Goal: Task Accomplishment & Management: Manage account settings

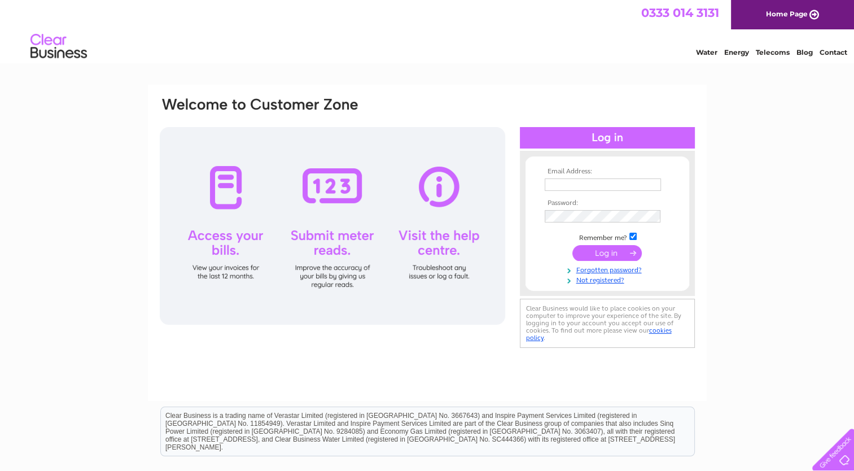
type input "steve@stowfordpubs.co.uk"
click at [610, 252] on input "submit" at bounding box center [606, 253] width 69 height 16
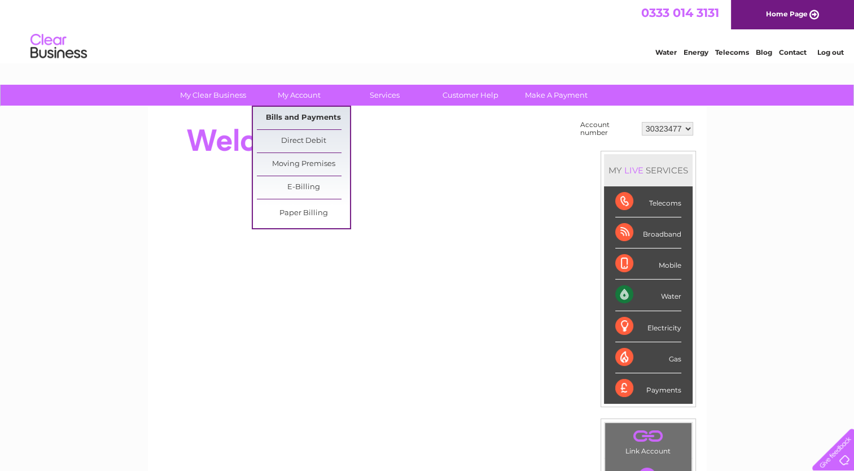
click at [301, 115] on link "Bills and Payments" at bounding box center [303, 118] width 93 height 23
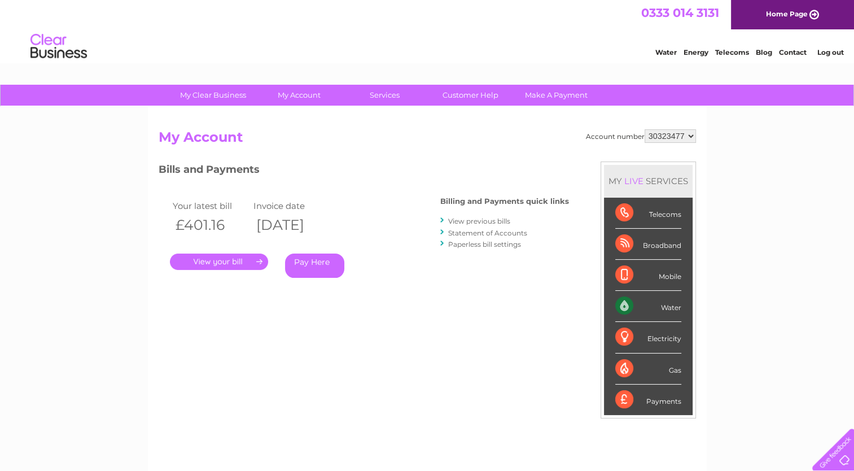
click at [240, 260] on link "." at bounding box center [219, 261] width 98 height 16
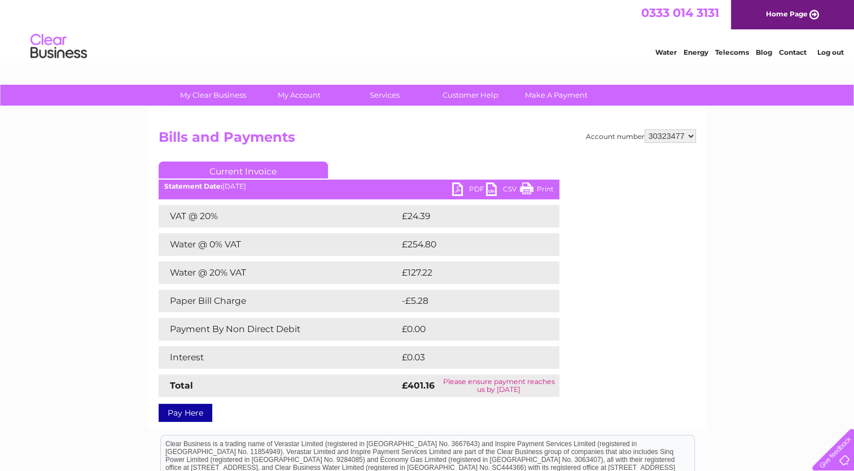
click at [470, 192] on link "PDF" at bounding box center [469, 190] width 34 height 16
click at [796, 51] on link "Contact" at bounding box center [793, 52] width 28 height 8
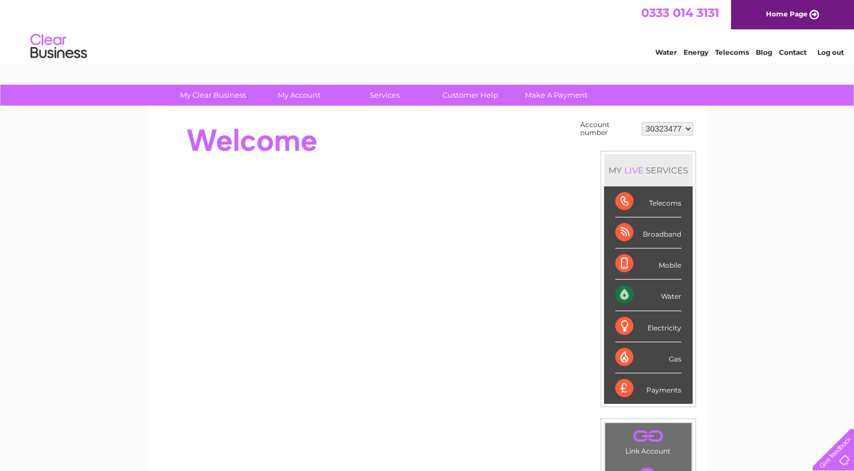
click at [842, 457] on div at bounding box center [831, 447] width 46 height 46
